Goal: Find specific page/section: Find specific page/section

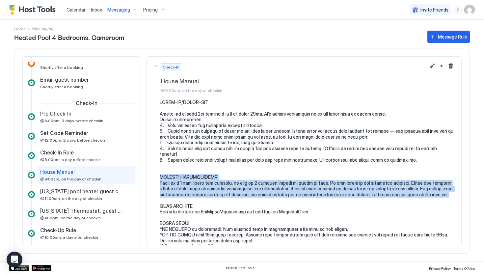
scroll to position [28, 0]
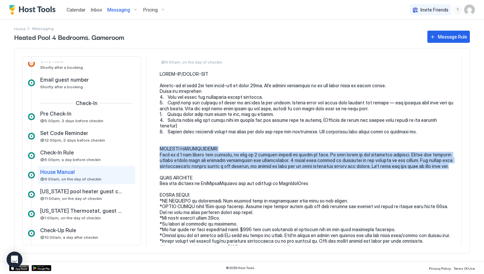
click at [97, 10] on span "Inbox" at bounding box center [96, 10] width 11 height 6
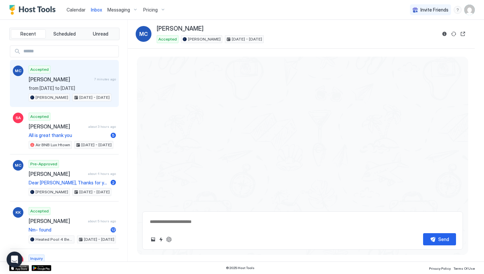
scroll to position [657, 0]
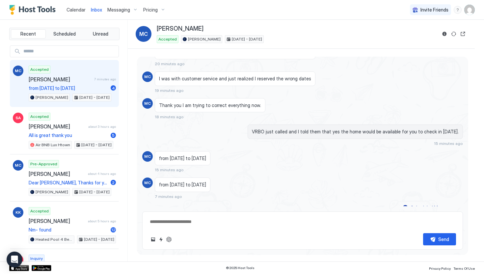
click at [75, 9] on span "Calendar" at bounding box center [76, 10] width 19 height 6
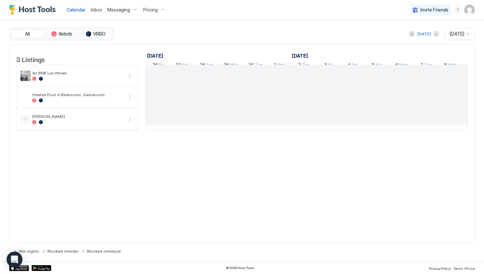
scroll to position [0, 366]
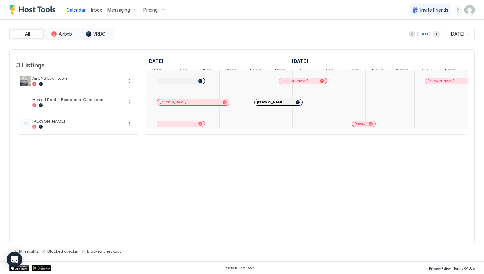
scroll to position [0, 366]
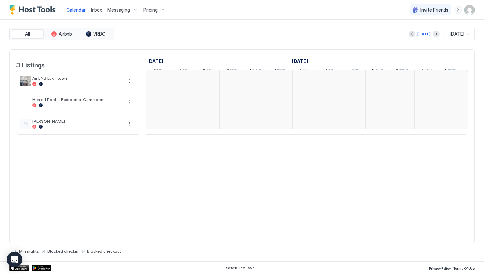
scroll to position [0, 366]
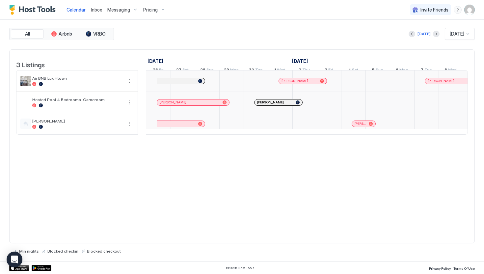
scroll to position [0, 366]
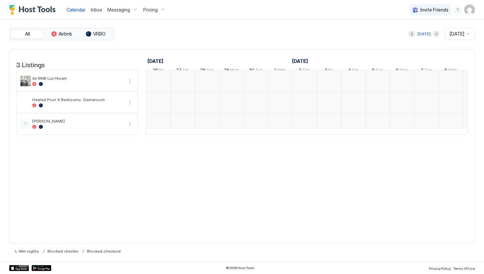
scroll to position [0, 366]
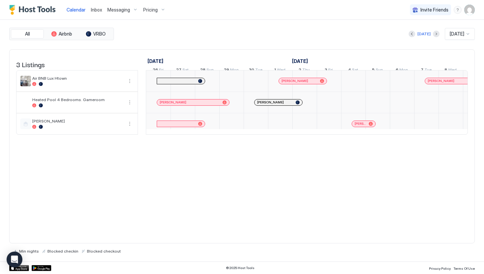
scroll to position [0, 366]
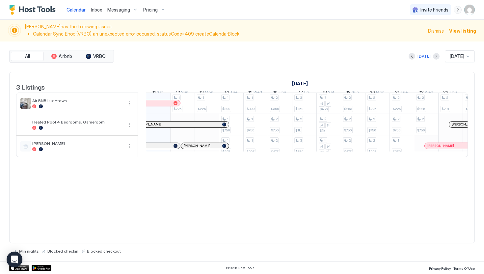
click at [460, 29] on span "View listing" at bounding box center [462, 30] width 27 height 7
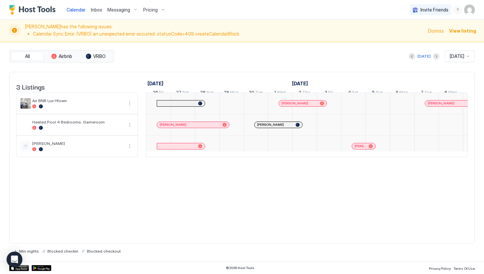
scroll to position [0, 366]
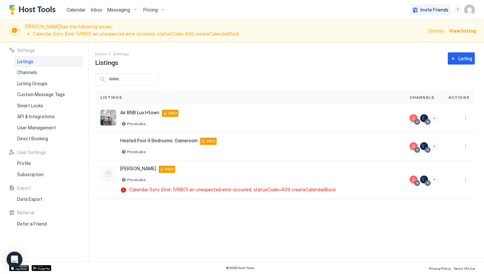
click at [454, 31] on span "View listing" at bounding box center [462, 30] width 27 height 7
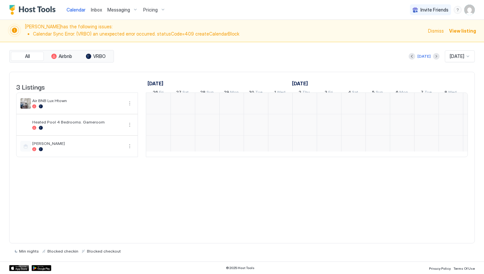
scroll to position [0, 366]
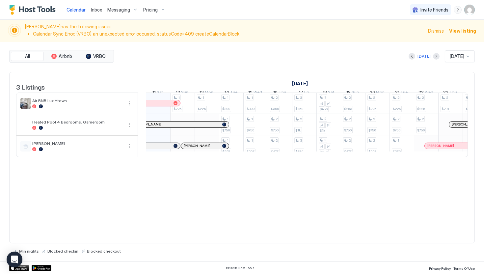
click at [460, 31] on span "View listing" at bounding box center [462, 30] width 27 height 7
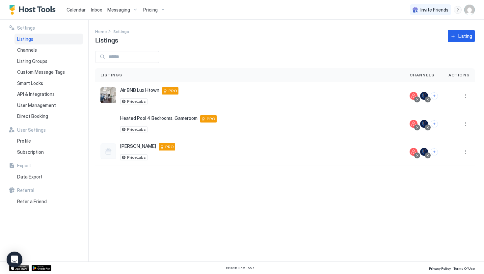
click at [114, 12] on span "Messaging" at bounding box center [118, 10] width 23 height 6
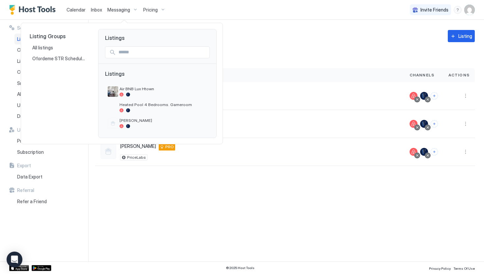
click at [95, 10] on div at bounding box center [242, 137] width 484 height 274
